Goal: Navigation & Orientation: Find specific page/section

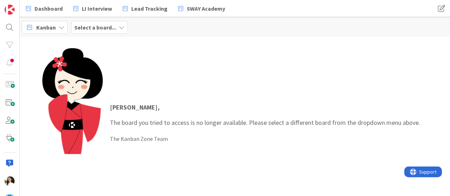
click at [108, 27] on b "Select a board..." at bounding box center [95, 27] width 42 height 7
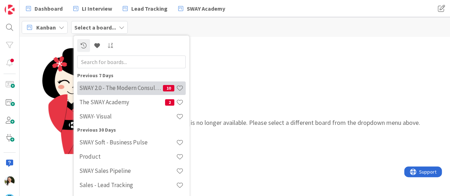
click at [111, 85] on h4 "SWAY 2.0 - The Modern Consulting Blueprint" at bounding box center [121, 87] width 84 height 7
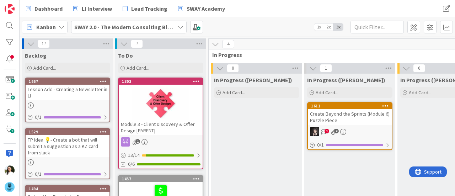
click at [133, 25] on b "SWAY 2.0 - The Modern Consulting Blueprint" at bounding box center [130, 26] width 112 height 7
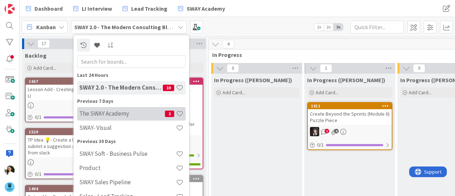
click at [128, 115] on h4 "The SWAY Academy" at bounding box center [122, 113] width 86 height 7
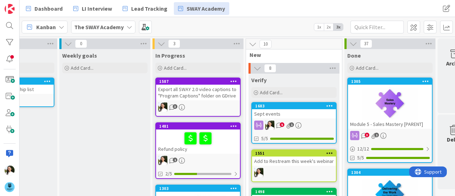
scroll to position [0, 158]
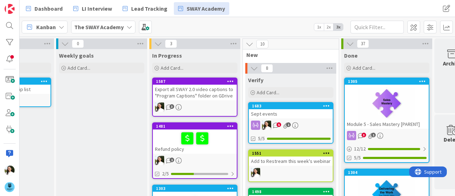
click at [293, 109] on div "Sept events" at bounding box center [291, 113] width 84 height 9
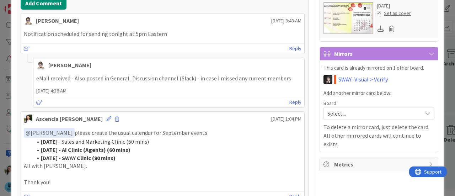
scroll to position [227, 0]
click at [0, 101] on div "ID 1683 The SWAY Academy Verify Title 11 / 128 Sept events Description Ascencia…" at bounding box center [227, 98] width 455 height 196
